Goal: Task Accomplishment & Management: Use online tool/utility

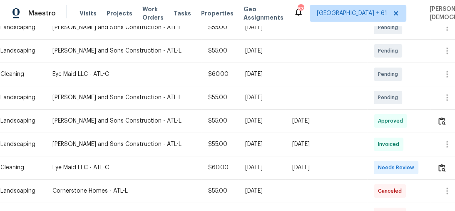
scroll to position [200, 0]
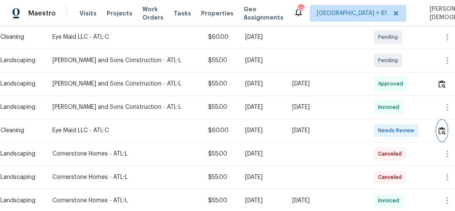
click at [439, 127] on img "button" at bounding box center [442, 131] width 7 height 8
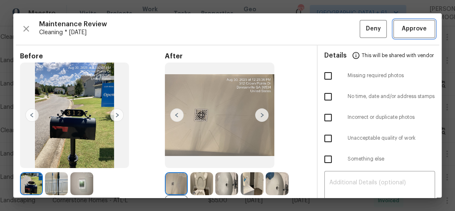
click at [414, 26] on span "Approve" at bounding box center [414, 29] width 25 height 10
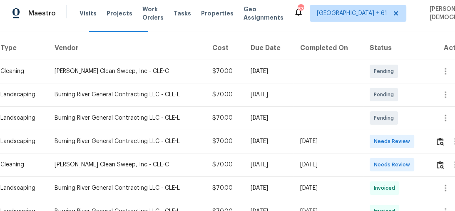
scroll to position [167, 0]
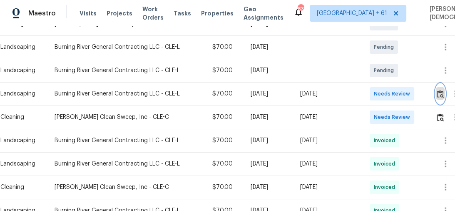
click at [440, 90] on img "button" at bounding box center [440, 94] width 7 height 8
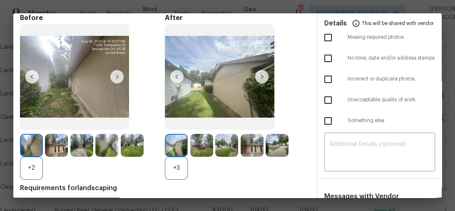
scroll to position [100, 0]
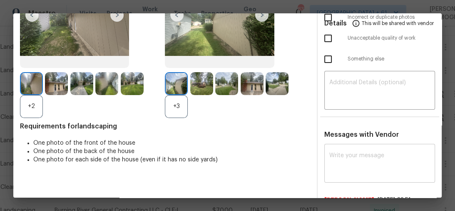
click at [371, 146] on div "x ​" at bounding box center [379, 164] width 111 height 37
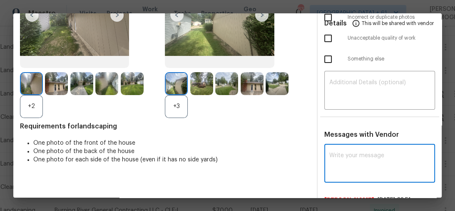
paste textarea "Maintenance Audit Team: Hello! Unfortunately this Cleaning visit completed on 0…"
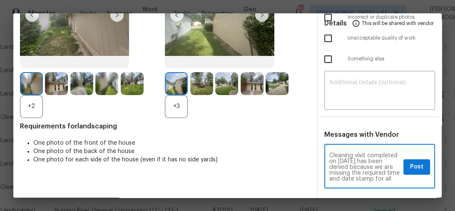
scroll to position [0, 0]
click at [340, 161] on textarea "Maintenance Audit Team: Hello! Unfortunately this Cleaning visit completed on 0…" at bounding box center [364, 166] width 71 height 29
click at [350, 152] on textarea "Maintenance Audit Team: Hello! Unfortunately this Cleaning visit completed on 0…" at bounding box center [364, 166] width 71 height 29
type textarea "Maintenance Audit Team: Hello! Unfortunately this Cleaning visit completed on 0…"
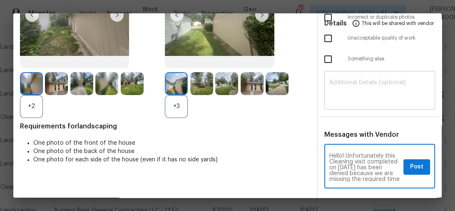
click at [357, 84] on textarea at bounding box center [379, 91] width 101 height 23
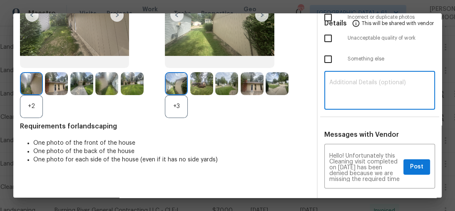
paste textarea "Maintenance Audit Team: Hello! Unfortunately this Cleaning visit completed on 0…"
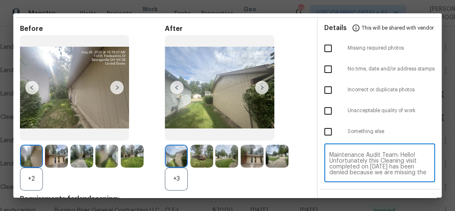
scroll to position [0, 0]
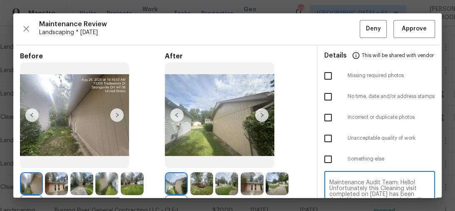
type textarea "Maintenance Audit Team: Hello! Unfortunately this Cleaning visit completed on 0…"
click at [308, 27] on span "Maintenance Review" at bounding box center [199, 24] width 321 height 8
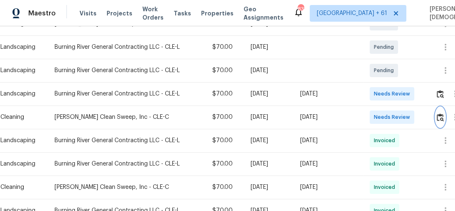
click at [442, 117] on button "button" at bounding box center [441, 117] width 10 height 20
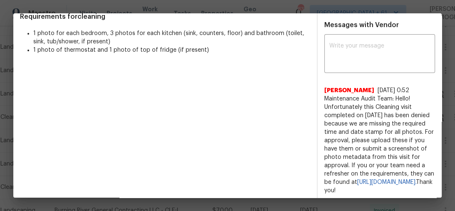
scroll to position [200, 0]
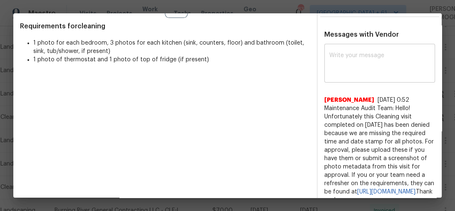
click at [367, 63] on textarea at bounding box center [379, 63] width 101 height 23
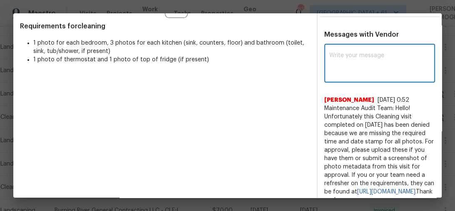
paste textarea "Maintenance Audit Team: Hello! Unfortunately this Cleaning visit completed on 0…"
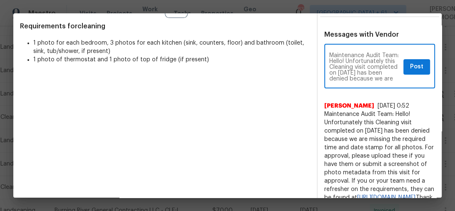
scroll to position [100, 0]
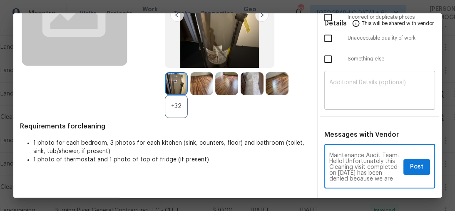
type textarea "Maintenance Audit Team: Hello! Unfortunately this Cleaning visit completed on 0…"
click at [368, 73] on div "​" at bounding box center [379, 91] width 111 height 37
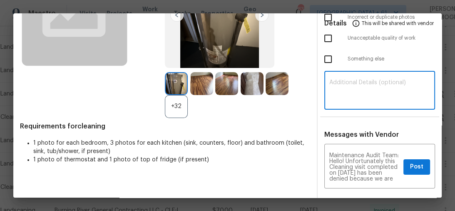
paste textarea "Maintenance Audit Team: Hello! Unfortunately this Cleaning visit completed on 0…"
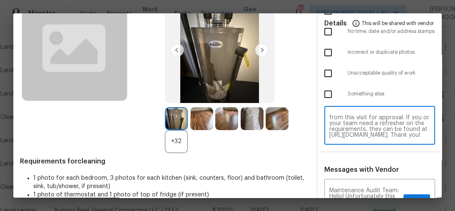
scroll to position [33, 0]
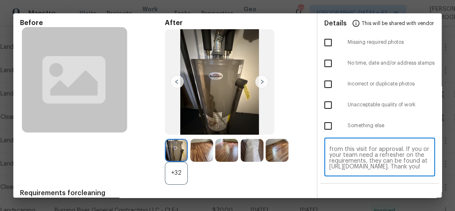
type textarea "Maintenance Audit Team: Hello! Unfortunately this Cleaning visit completed on 0…"
click at [376, 154] on textarea "Maintenance Audit Team: Hello! Unfortunately this Cleaning visit completed on 0…" at bounding box center [379, 157] width 101 height 23
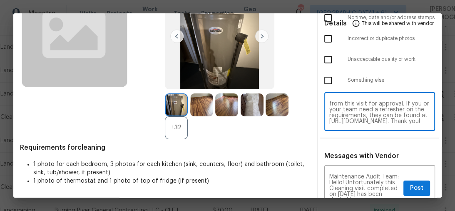
scroll to position [133, 0]
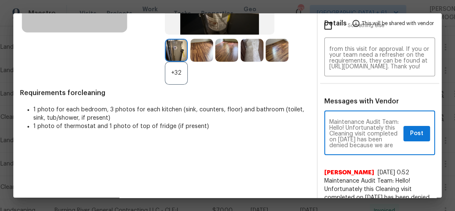
click at [355, 133] on textarea "Maintenance Audit Team: Hello! Unfortunately this Cleaning visit completed on 0…" at bounding box center [364, 133] width 71 height 29
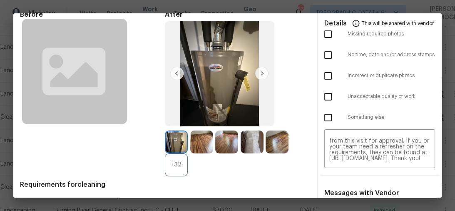
scroll to position [100, 0]
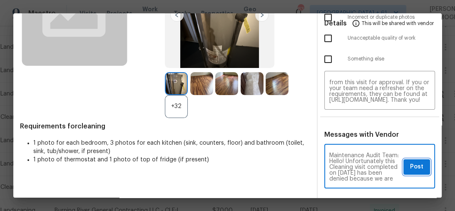
click at [410, 162] on span "Post" at bounding box center [416, 167] width 13 height 10
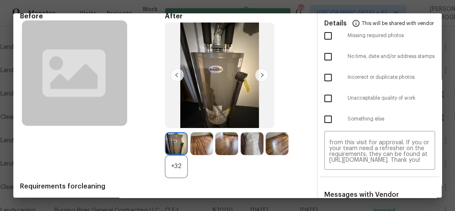
scroll to position [0, 0]
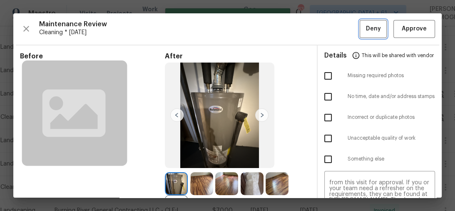
click at [366, 30] on span "Deny" at bounding box center [373, 29] width 15 height 10
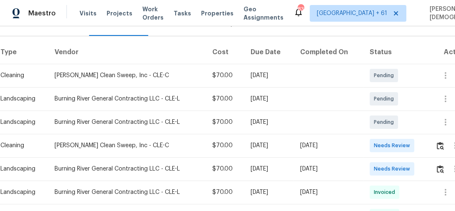
scroll to position [167, 0]
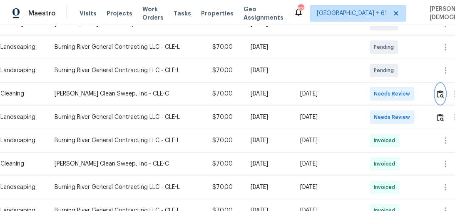
click at [441, 90] on img "button" at bounding box center [440, 94] width 7 height 8
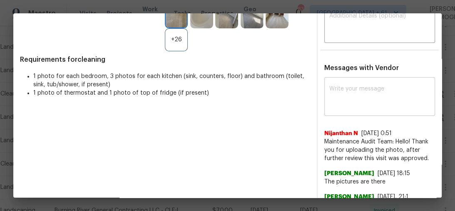
click at [358, 100] on textarea at bounding box center [379, 97] width 101 height 23
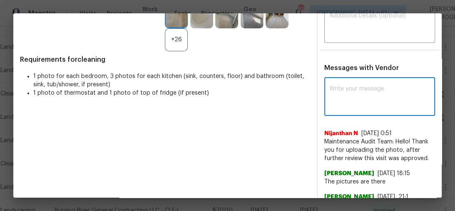
paste textarea "Maintenance Audit Team: Hello! Unfortunately this Cleaning visit completed on 0…"
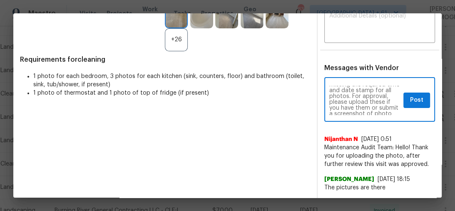
scroll to position [0, 0]
click at [354, 95] on textarea "Maintenance Audit Team: Hello! Unfortunately this Cleaning visit completed on 0…" at bounding box center [364, 100] width 71 height 29
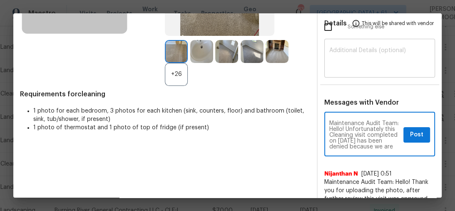
scroll to position [100, 0]
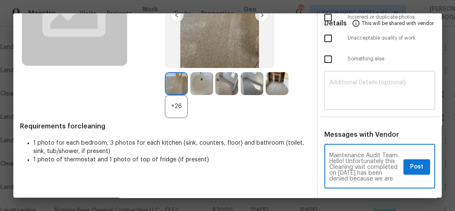
type textarea "Maintenance Audit Team: Hello! Unfortunately this Cleaning visit completed on 0…"
click at [354, 90] on textarea at bounding box center [379, 91] width 101 height 23
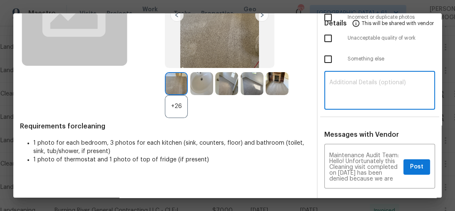
paste textarea "Maintenance Audit Team: Hello! Unfortunately this Cleaning visit completed on 0…"
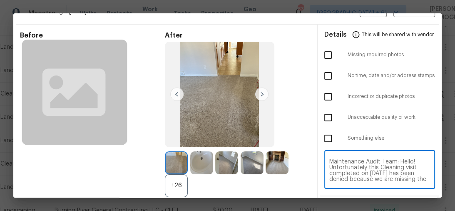
scroll to position [0, 0]
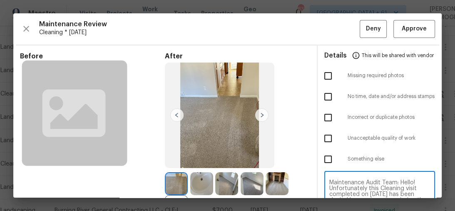
type textarea "Maintenance Audit Team: Hello! Unfortunately this Cleaning visit completed on 0…"
click at [324, 97] on input "checkbox" at bounding box center [327, 96] width 17 height 17
checkbox input "true"
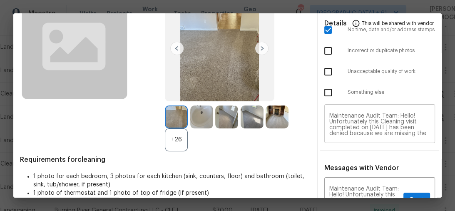
scroll to position [100, 0]
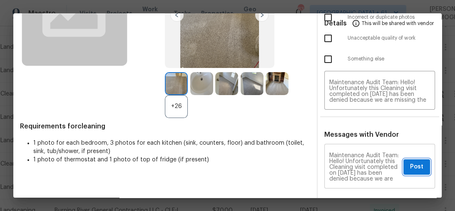
click at [420, 161] on button "Post" at bounding box center [417, 166] width 27 height 15
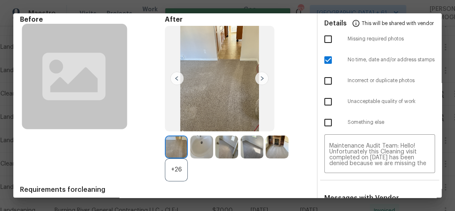
scroll to position [0, 0]
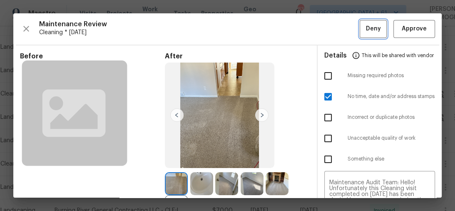
click at [374, 25] on span "Deny" at bounding box center [373, 29] width 15 height 10
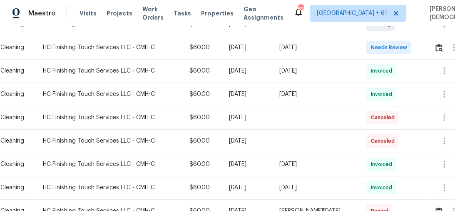
scroll to position [167, 0]
click at [441, 43] on img "button" at bounding box center [439, 47] width 7 height 8
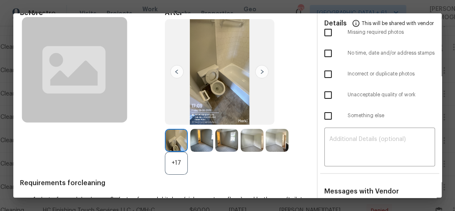
scroll to position [0, 0]
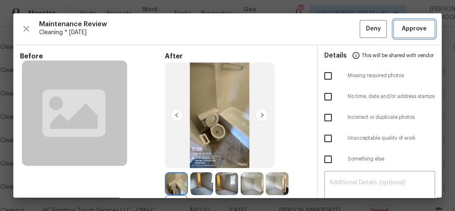
click at [403, 25] on span "Approve" at bounding box center [414, 29] width 25 height 10
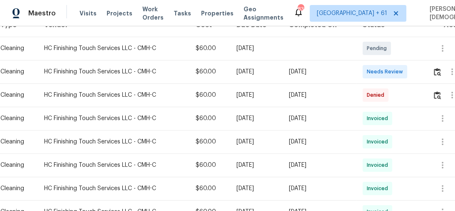
scroll to position [167, 0]
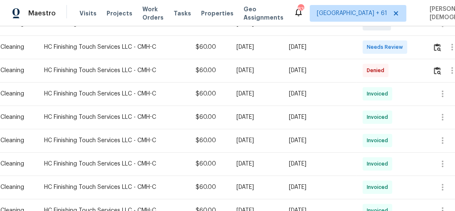
click at [444, 38] on div at bounding box center [452, 47] width 20 height 20
click at [440, 43] on img "button" at bounding box center [437, 47] width 7 height 8
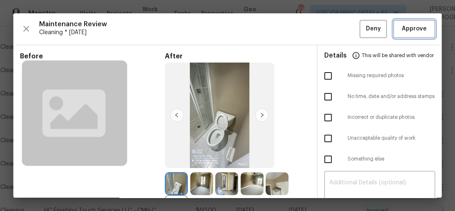
click at [409, 27] on span "Approve" at bounding box center [414, 29] width 25 height 10
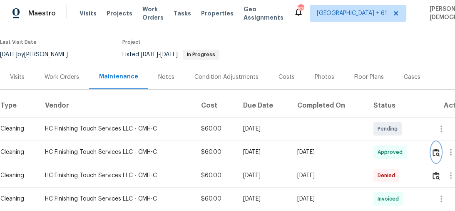
scroll to position [33, 0]
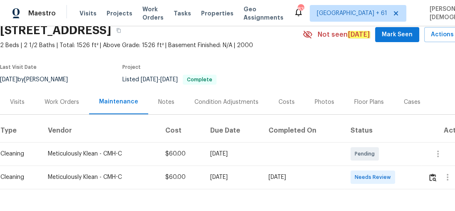
scroll to position [65, 0]
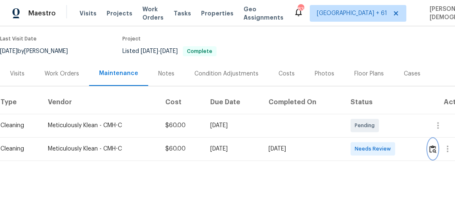
click at [430, 143] on button "button" at bounding box center [433, 149] width 10 height 20
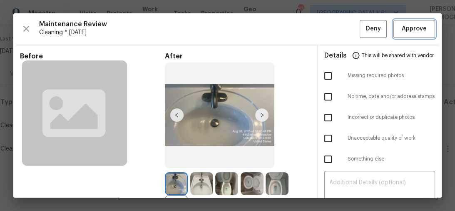
click at [410, 34] on button "Approve" at bounding box center [415, 29] width 42 height 18
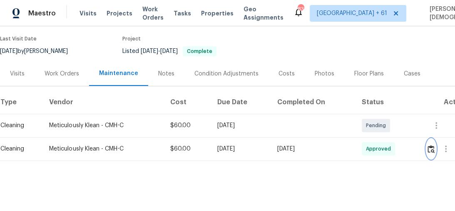
scroll to position [0, 0]
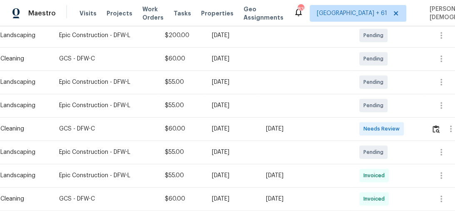
scroll to position [167, 0]
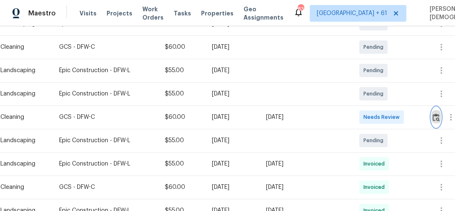
click at [437, 114] on img "button" at bounding box center [436, 117] width 7 height 8
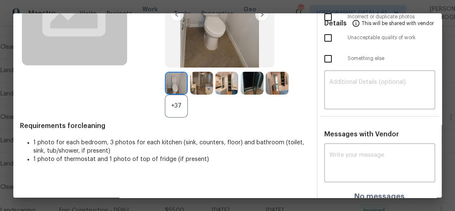
scroll to position [0, 0]
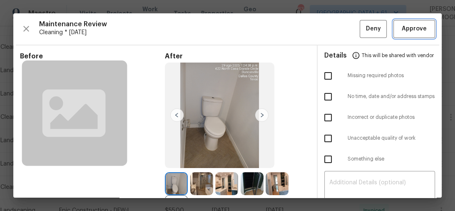
click at [405, 30] on span "Approve" at bounding box center [414, 29] width 25 height 10
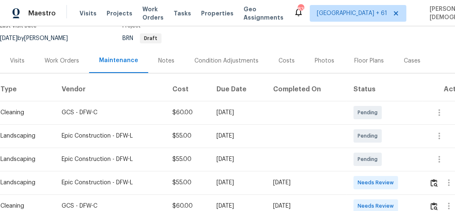
scroll to position [167, 0]
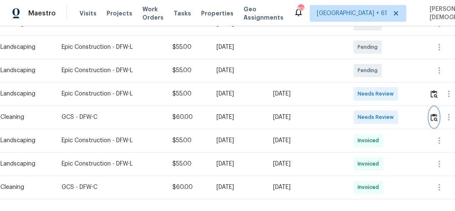
click at [436, 113] on img "button" at bounding box center [434, 117] width 7 height 8
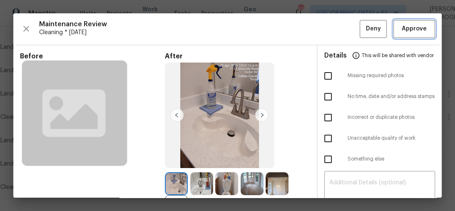
click at [402, 25] on span "Approve" at bounding box center [414, 29] width 25 height 10
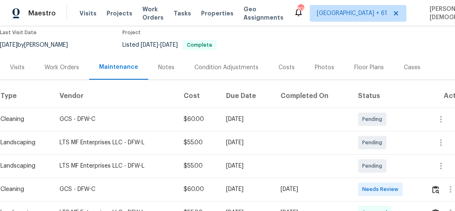
scroll to position [135, 0]
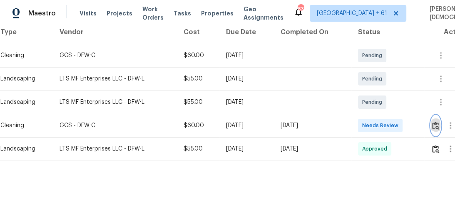
click at [439, 122] on img "button" at bounding box center [435, 126] width 7 height 8
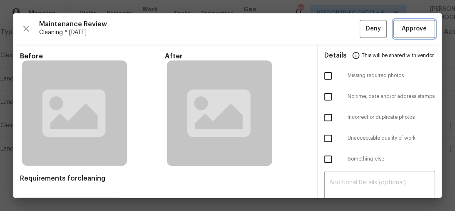
click at [414, 33] on button "Approve" at bounding box center [415, 29] width 42 height 18
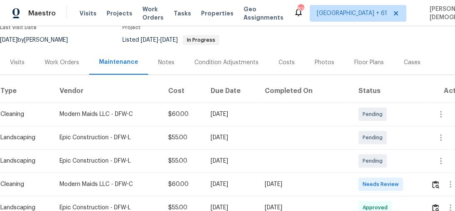
scroll to position [167, 0]
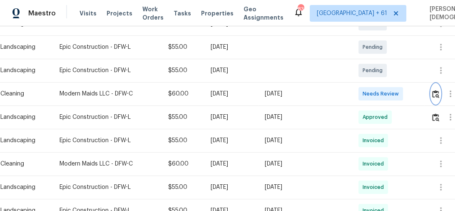
click at [433, 85] on button "button" at bounding box center [436, 94] width 10 height 20
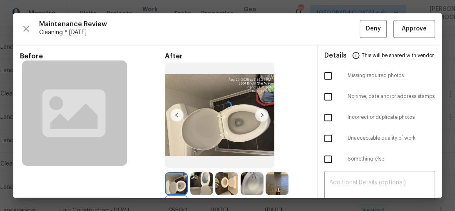
click at [413, 35] on div at bounding box center [227, 105] width 429 height 184
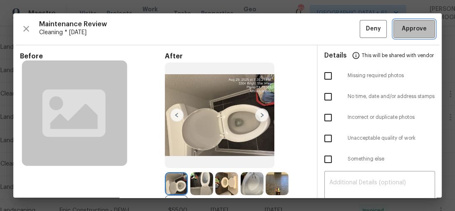
click at [396, 34] on button "Approve" at bounding box center [415, 29] width 42 height 18
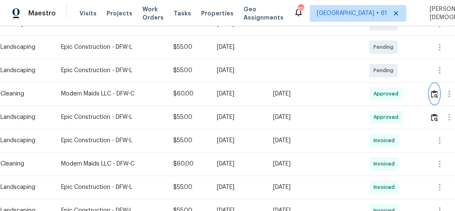
click at [436, 94] on button "button" at bounding box center [435, 94] width 10 height 20
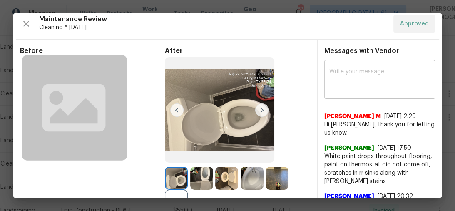
scroll to position [0, 0]
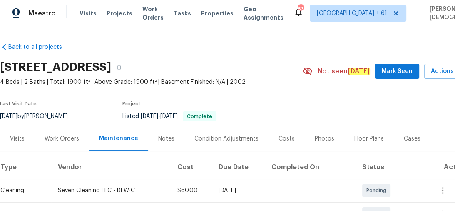
scroll to position [100, 0]
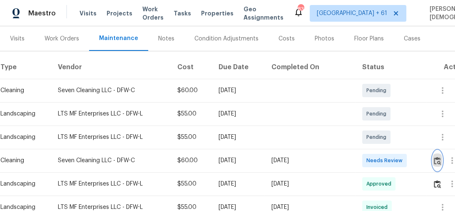
click at [437, 157] on img "button" at bounding box center [437, 161] width 7 height 8
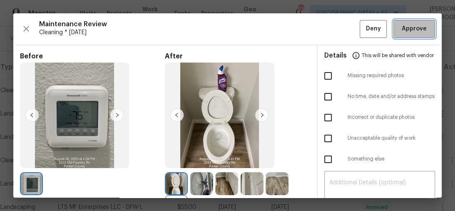
click at [407, 25] on span "Approve" at bounding box center [414, 29] width 25 height 10
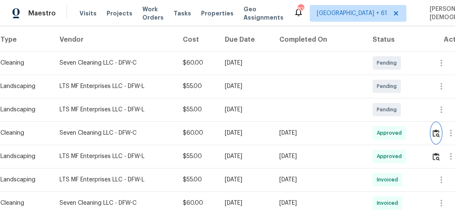
scroll to position [167, 0]
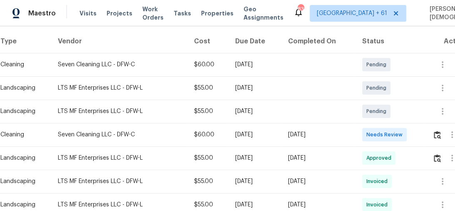
scroll to position [167, 0]
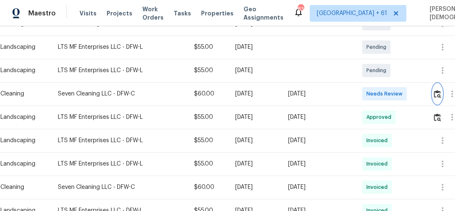
click at [441, 94] on button "button" at bounding box center [438, 94] width 10 height 20
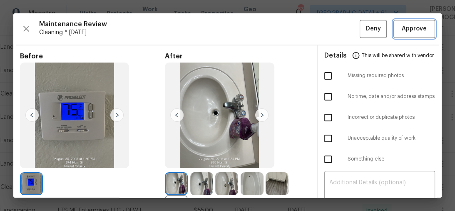
drag, startPoint x: 413, startPoint y: 32, endPoint x: 385, endPoint y: 42, distance: 29.8
click at [414, 33] on button "Approve" at bounding box center [415, 29] width 42 height 18
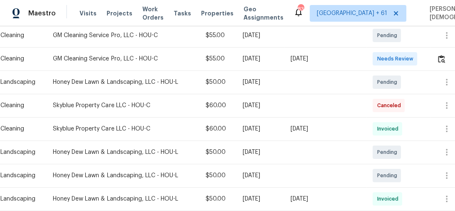
scroll to position [167, 0]
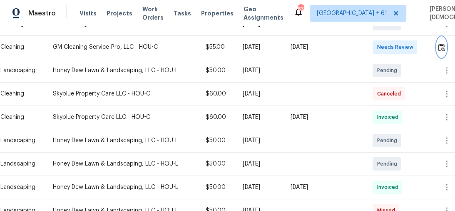
click at [444, 47] on button "button" at bounding box center [442, 47] width 10 height 20
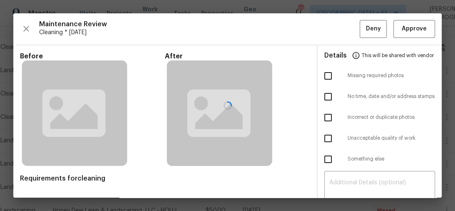
click at [406, 29] on div at bounding box center [227, 105] width 429 height 184
click at [400, 30] on div at bounding box center [227, 105] width 429 height 184
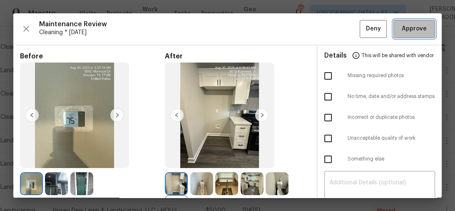
click at [428, 21] on button "Approve" at bounding box center [415, 29] width 42 height 18
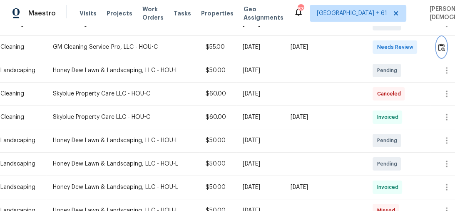
scroll to position [100, 0]
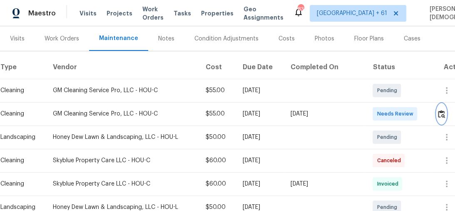
click at [446, 113] on button "button" at bounding box center [442, 114] width 10 height 20
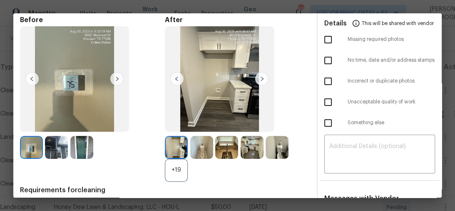
scroll to position [0, 0]
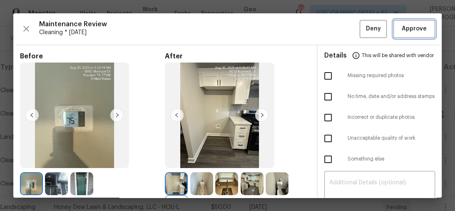
drag, startPoint x: 403, startPoint y: 30, endPoint x: 404, endPoint y: 25, distance: 5.6
click at [404, 27] on span "Approve" at bounding box center [414, 29] width 25 height 10
click at [426, 21] on button "Approve" at bounding box center [415, 29] width 42 height 18
click at [422, 30] on span "Approve" at bounding box center [414, 29] width 28 height 10
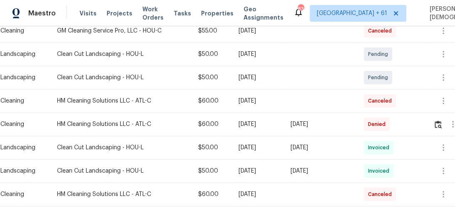
scroll to position [100, 0]
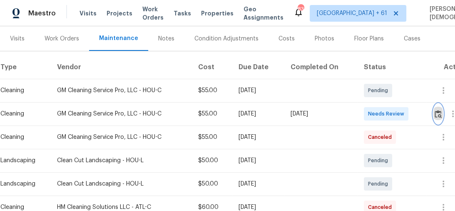
click at [437, 110] on img "button" at bounding box center [438, 114] width 7 height 8
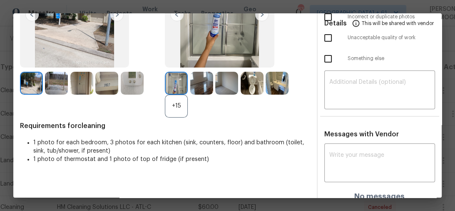
scroll to position [0, 0]
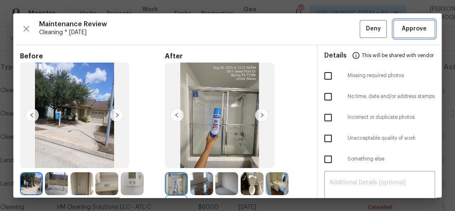
click at [418, 34] on button "Approve" at bounding box center [415, 29] width 42 height 18
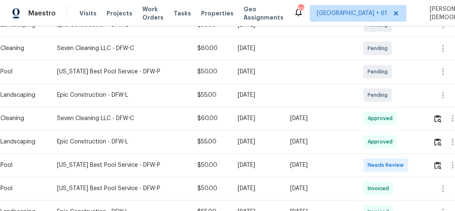
scroll to position [200, 0]
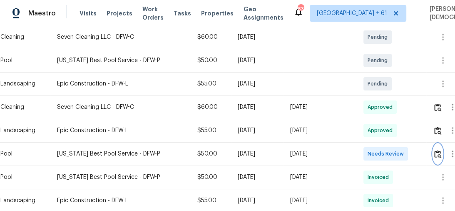
click at [437, 152] on img "button" at bounding box center [437, 154] width 7 height 8
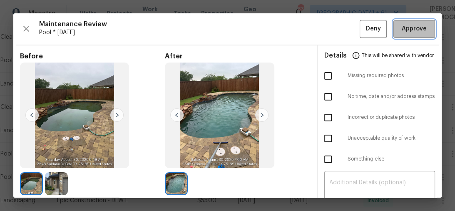
click at [412, 29] on span "Approve" at bounding box center [414, 29] width 25 height 10
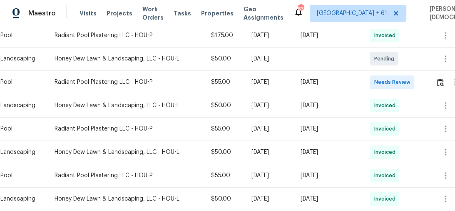
scroll to position [400, 0]
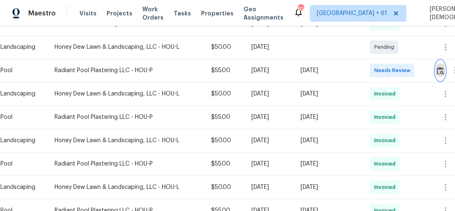
click at [442, 69] on img "button" at bounding box center [440, 71] width 7 height 8
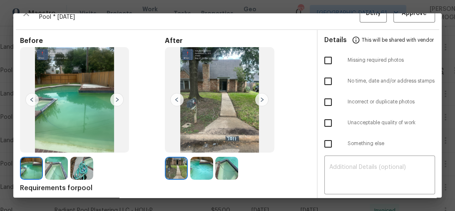
scroll to position [0, 0]
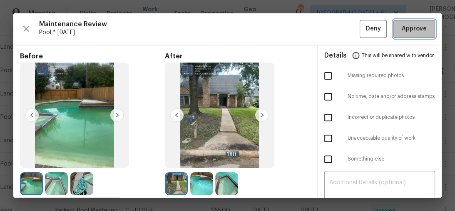
click at [407, 21] on button "Approve" at bounding box center [415, 29] width 42 height 18
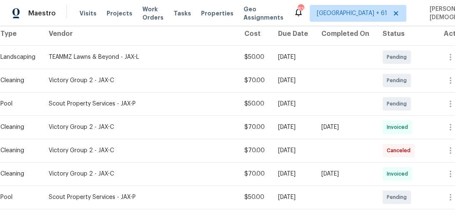
scroll to position [233, 0]
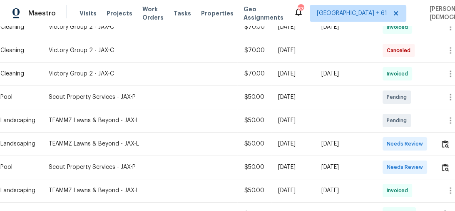
click at [450, 165] on div at bounding box center [460, 167] width 20 height 20
click at [446, 164] on img "button" at bounding box center [445, 167] width 7 height 8
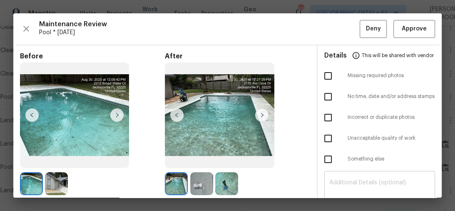
click at [366, 179] on textarea at bounding box center [379, 190] width 101 height 23
paste textarea "Maintenance Audit Team: Hello! Unfortunately, this pool visit completed on 08/3…"
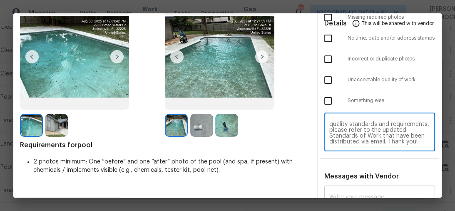
scroll to position [100, 0]
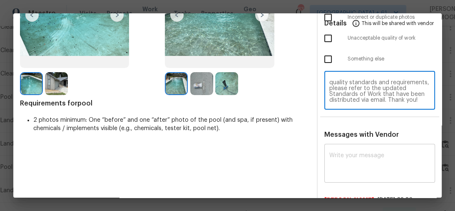
type textarea "Maintenance Audit Team: Hello! Unfortunately, this pool visit completed on 08/3…"
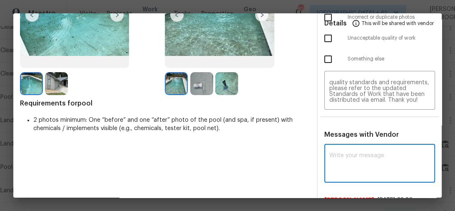
click at [370, 162] on textarea at bounding box center [379, 163] width 101 height 23
paste textarea "Maintenance Audit Team: Hello! Unfortunately, this pool visit completed on 08/3…"
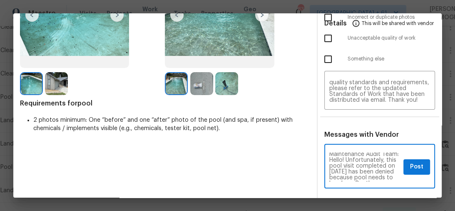
scroll to position [0, 0]
type textarea "Maintenance Audit Team: Hello! Unfortunately, this pool visit completed on 08/3…"
click at [407, 164] on button "Post" at bounding box center [417, 166] width 27 height 15
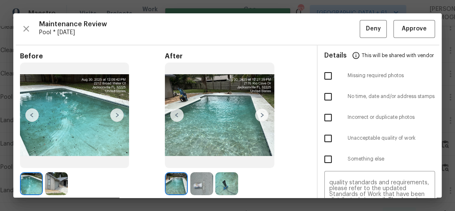
click at [330, 135] on input "checkbox" at bounding box center [327, 138] width 17 height 17
checkbox input "true"
click at [360, 27] on button "Deny" at bounding box center [373, 29] width 27 height 18
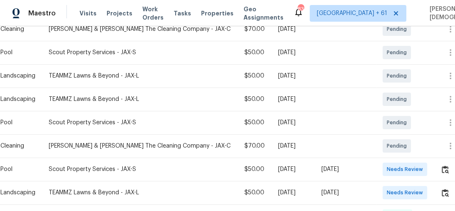
scroll to position [200, 0]
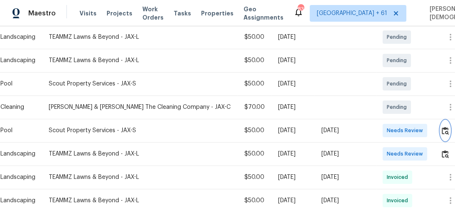
click at [442, 127] on img "button" at bounding box center [445, 131] width 7 height 8
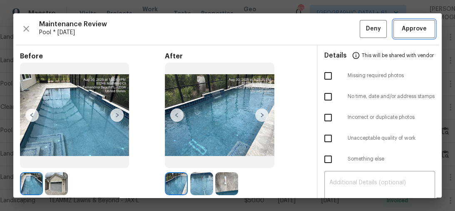
click at [410, 20] on button "Approve" at bounding box center [415, 29] width 42 height 18
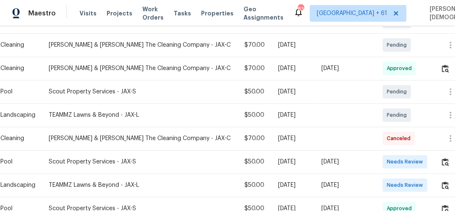
scroll to position [233, 0]
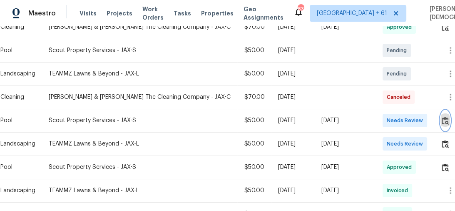
click at [444, 117] on img "button" at bounding box center [445, 121] width 7 height 8
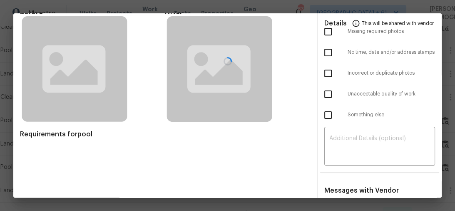
scroll to position [0, 0]
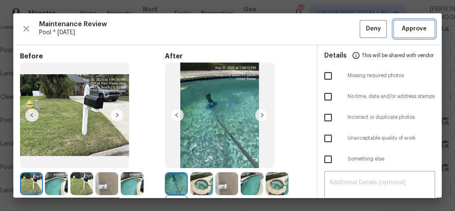
click at [418, 28] on span "Approve" at bounding box center [414, 29] width 25 height 10
